Goal: Task Accomplishment & Management: Manage account settings

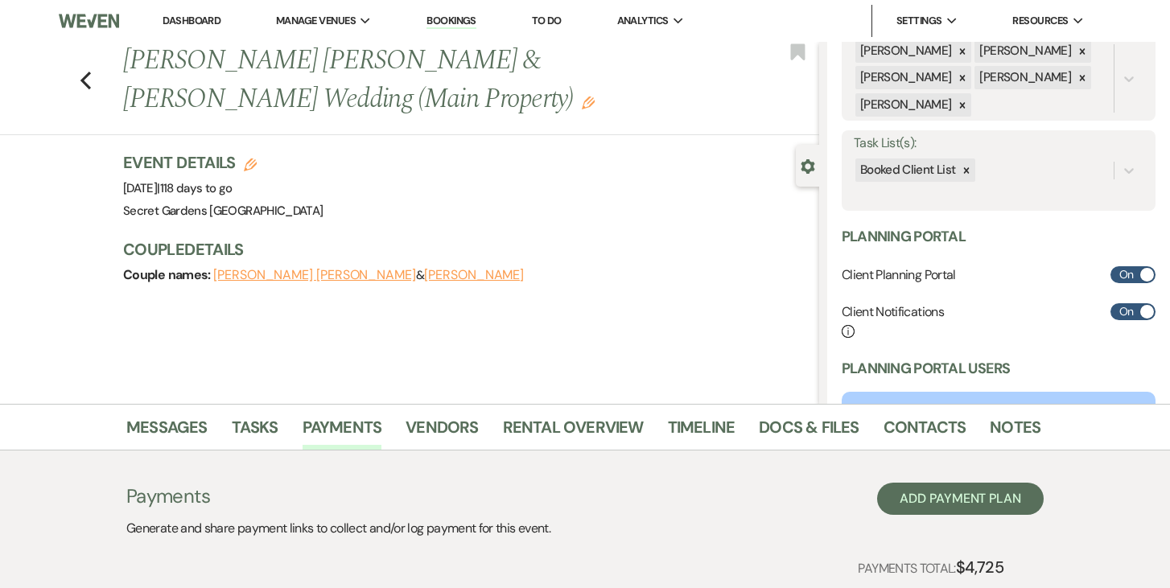
click at [193, 15] on link "Dashboard" at bounding box center [192, 21] width 58 height 14
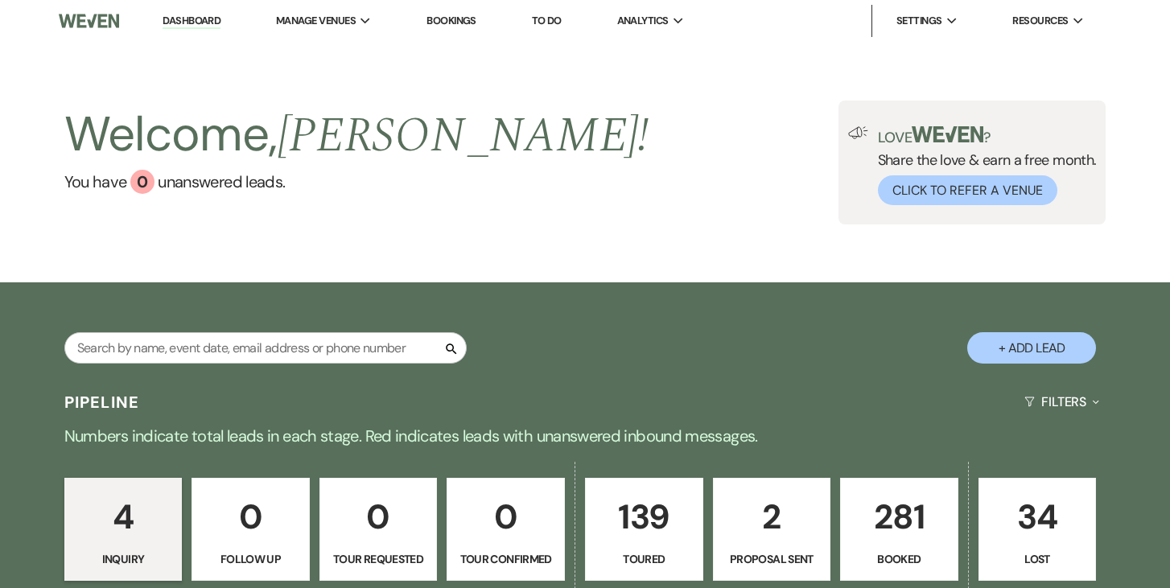
drag, startPoint x: 885, startPoint y: 525, endPoint x: 272, endPoint y: 345, distance: 638.9
click at [885, 525] on p "281" at bounding box center [899, 517] width 97 height 54
click at [272, 345] on input "text" at bounding box center [265, 347] width 402 height 31
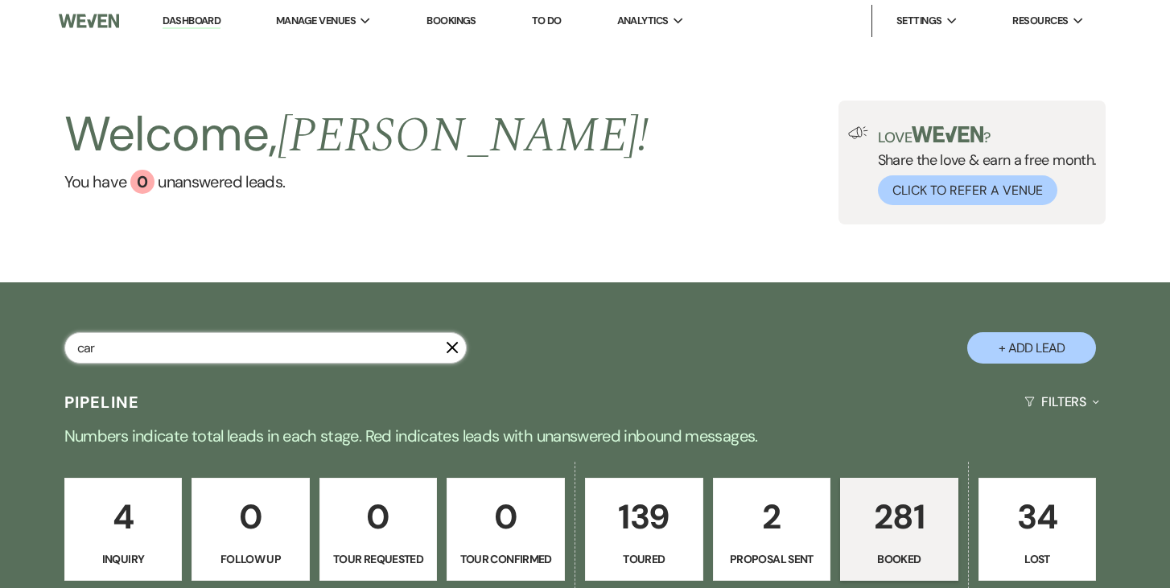
type input "[PERSON_NAME]"
select select "5"
select select "8"
select select "11"
select select "5"
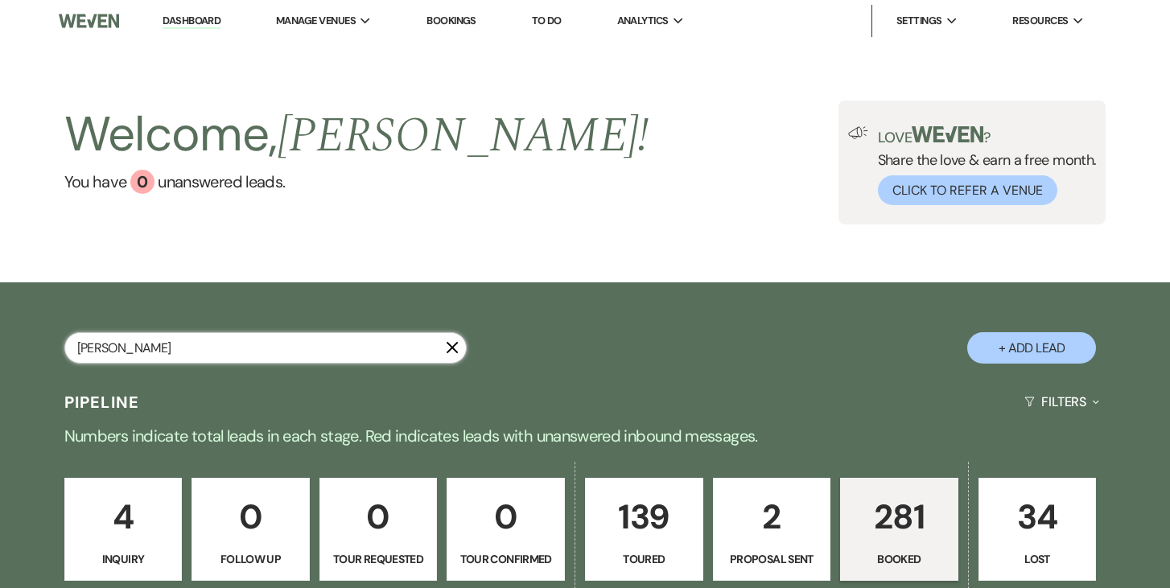
select select "8"
select select "1"
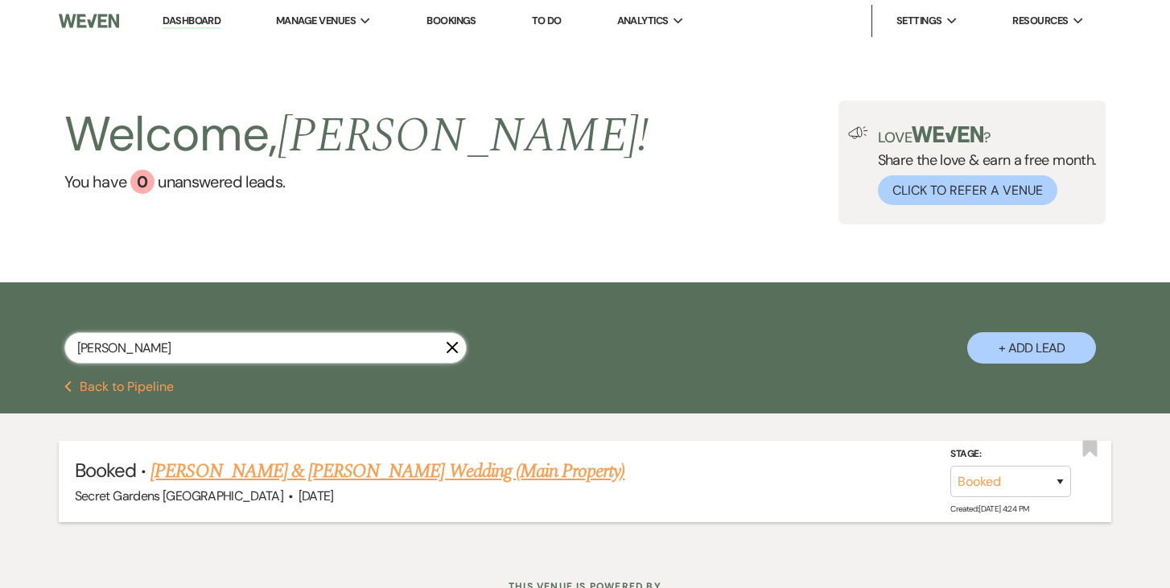
type input "[PERSON_NAME]"
click at [387, 468] on link "[PERSON_NAME] & [PERSON_NAME] Wedding (Main Property)" at bounding box center [387, 471] width 474 height 29
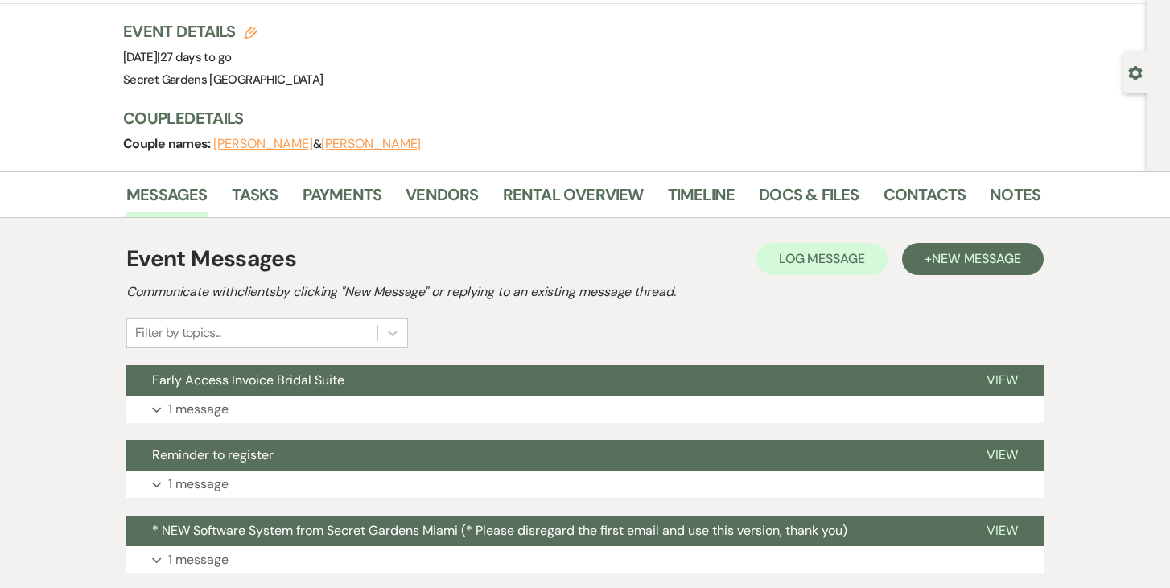
scroll to position [97, 0]
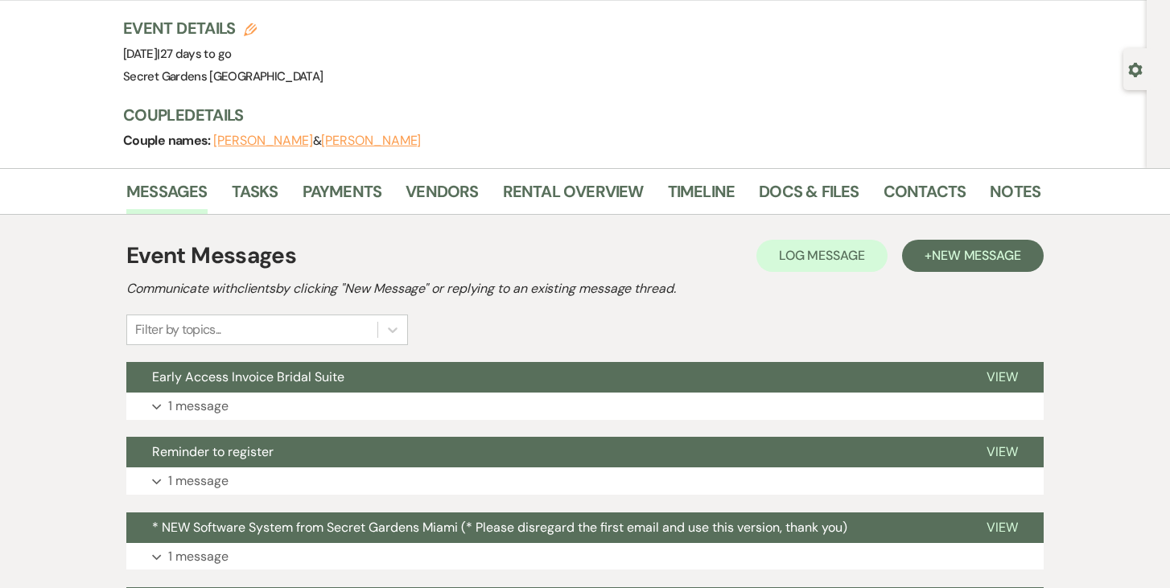
click at [419, 177] on li "Vendors" at bounding box center [454, 194] width 97 height 39
click at [426, 186] on link "Vendors" at bounding box center [442, 196] width 72 height 35
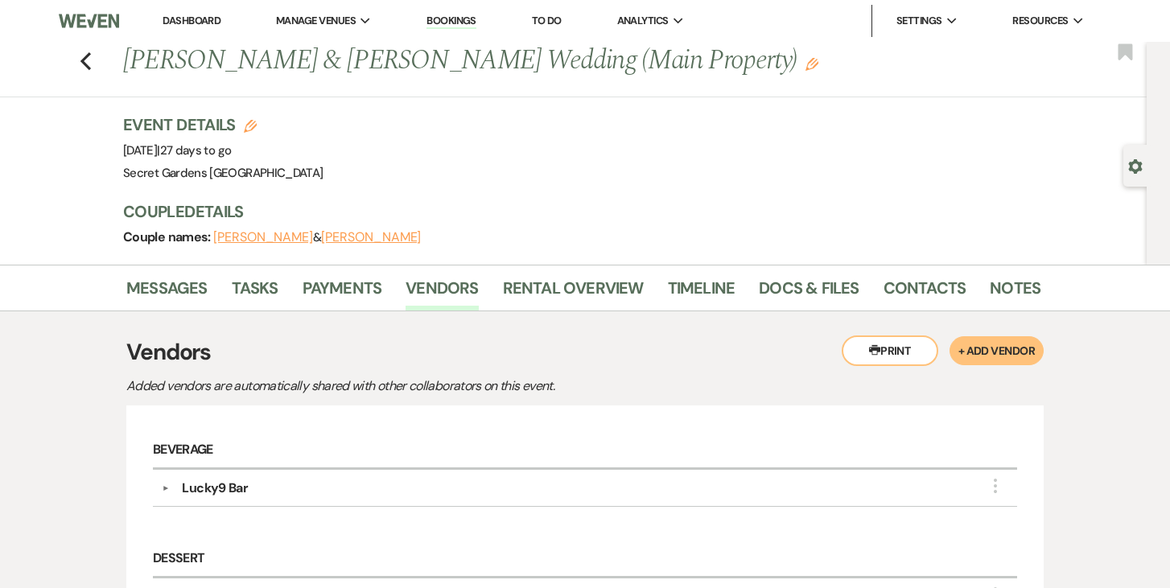
click at [1135, 161] on use "button" at bounding box center [1136, 166] width 14 height 14
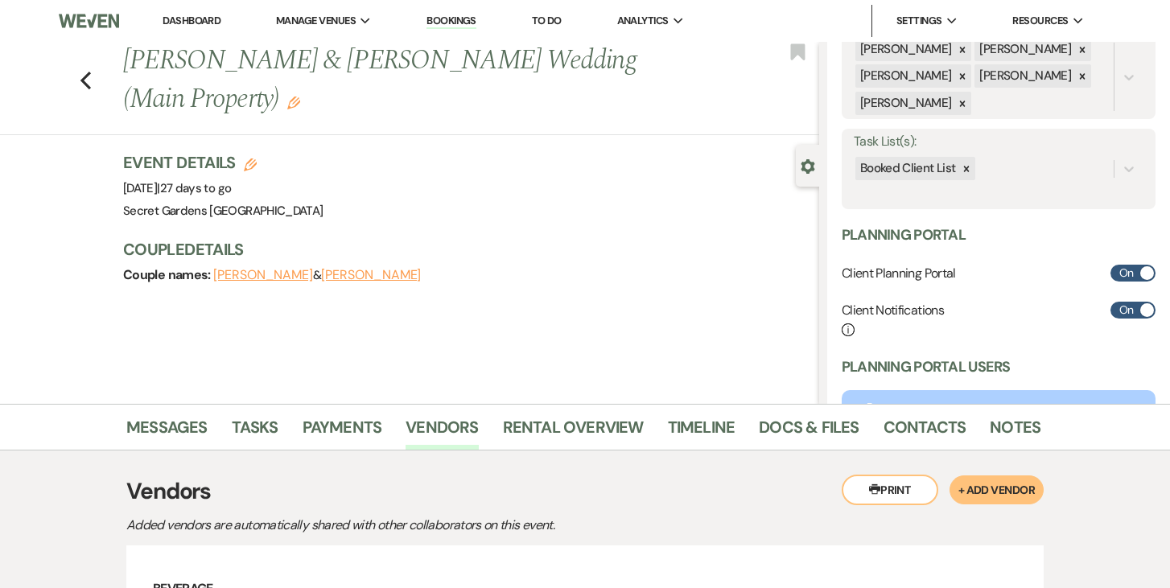
scroll to position [340, 0]
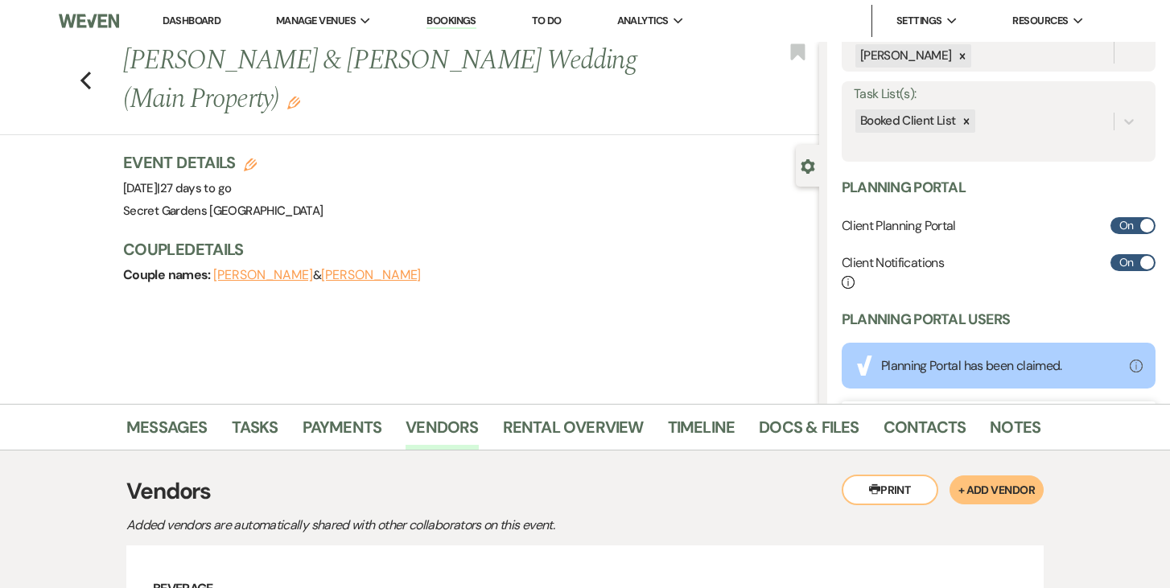
click at [187, 15] on link "Dashboard" at bounding box center [192, 21] width 58 height 14
